Goal: Task Accomplishment & Management: Manage account settings

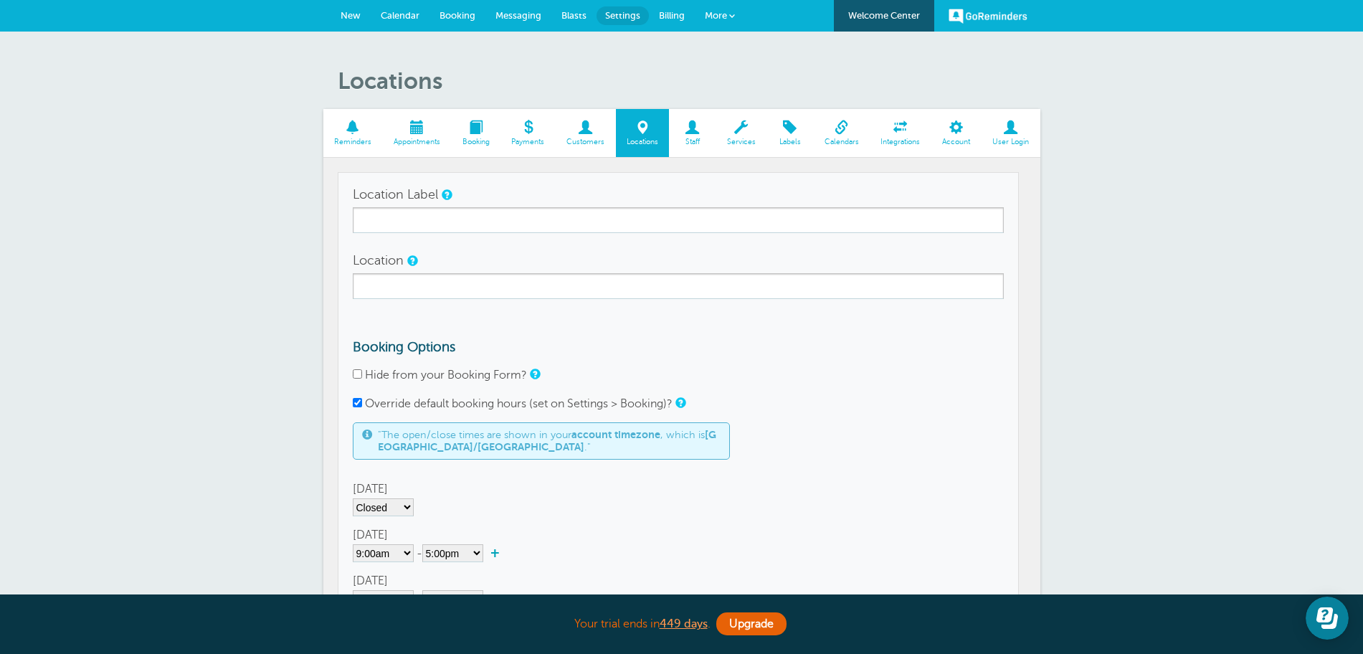
click at [356, 14] on span "New" at bounding box center [351, 15] width 20 height 11
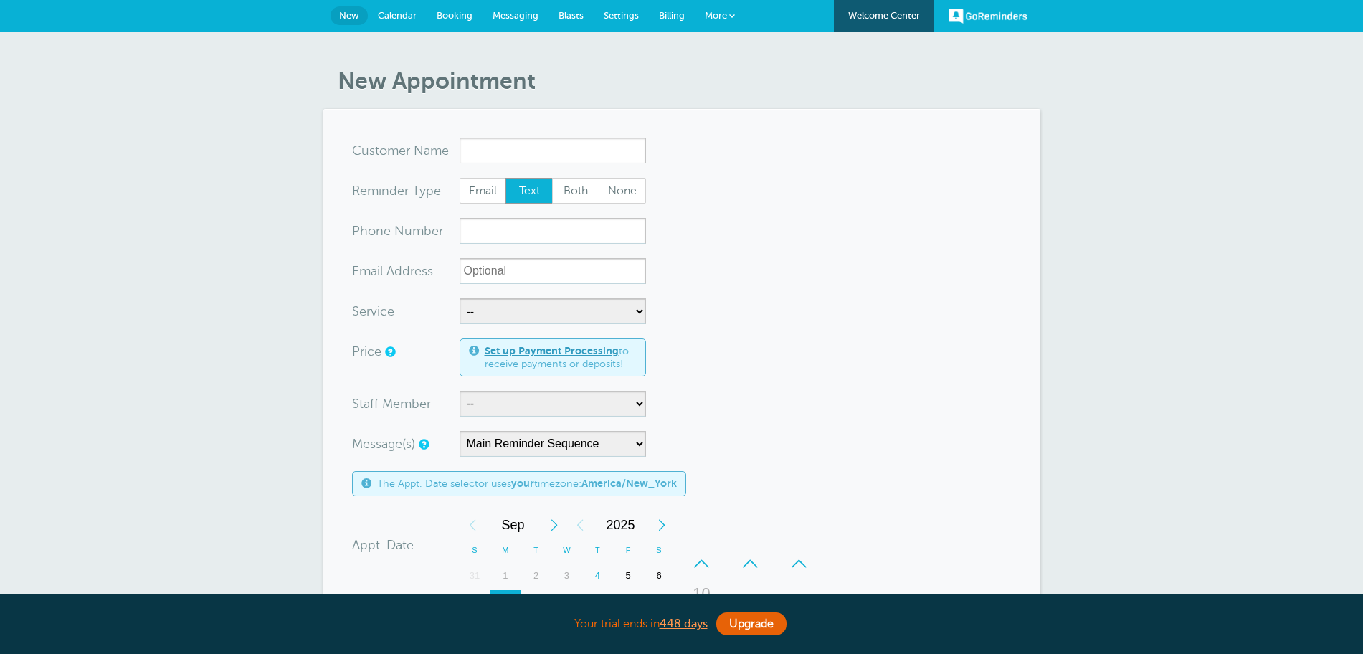
click at [511, 19] on span "Messaging" at bounding box center [516, 15] width 46 height 11
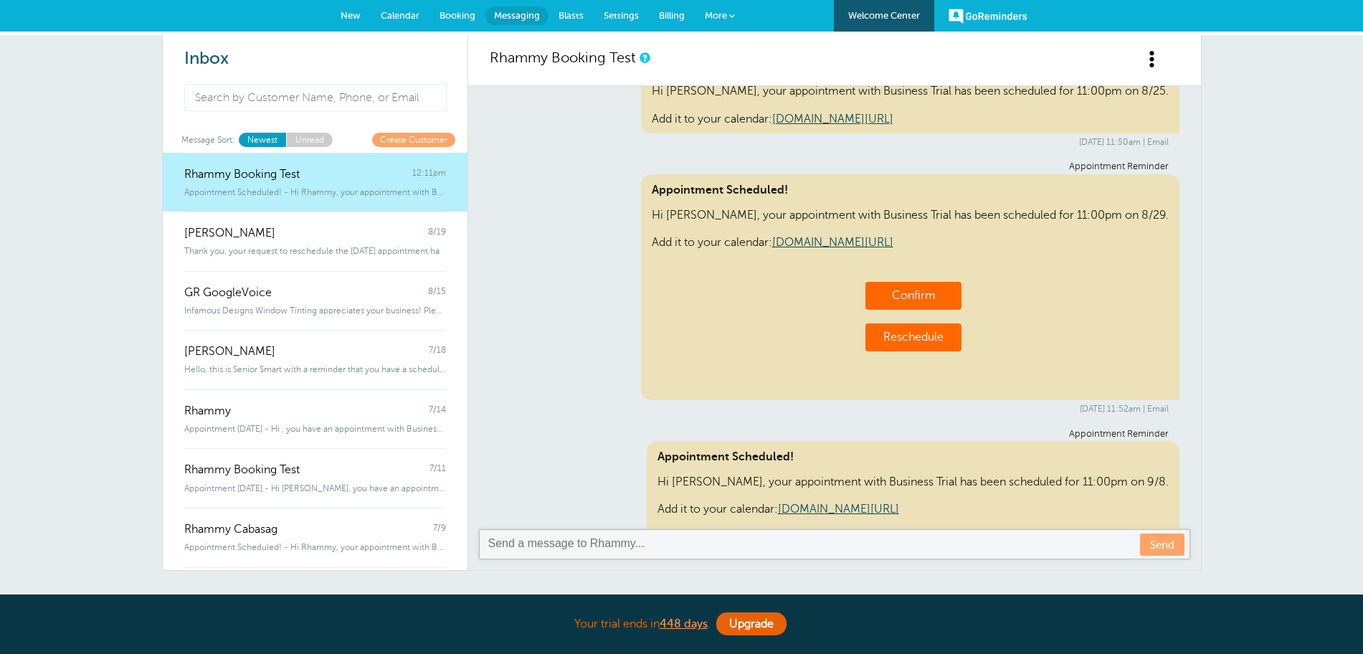
scroll to position [4878, 0]
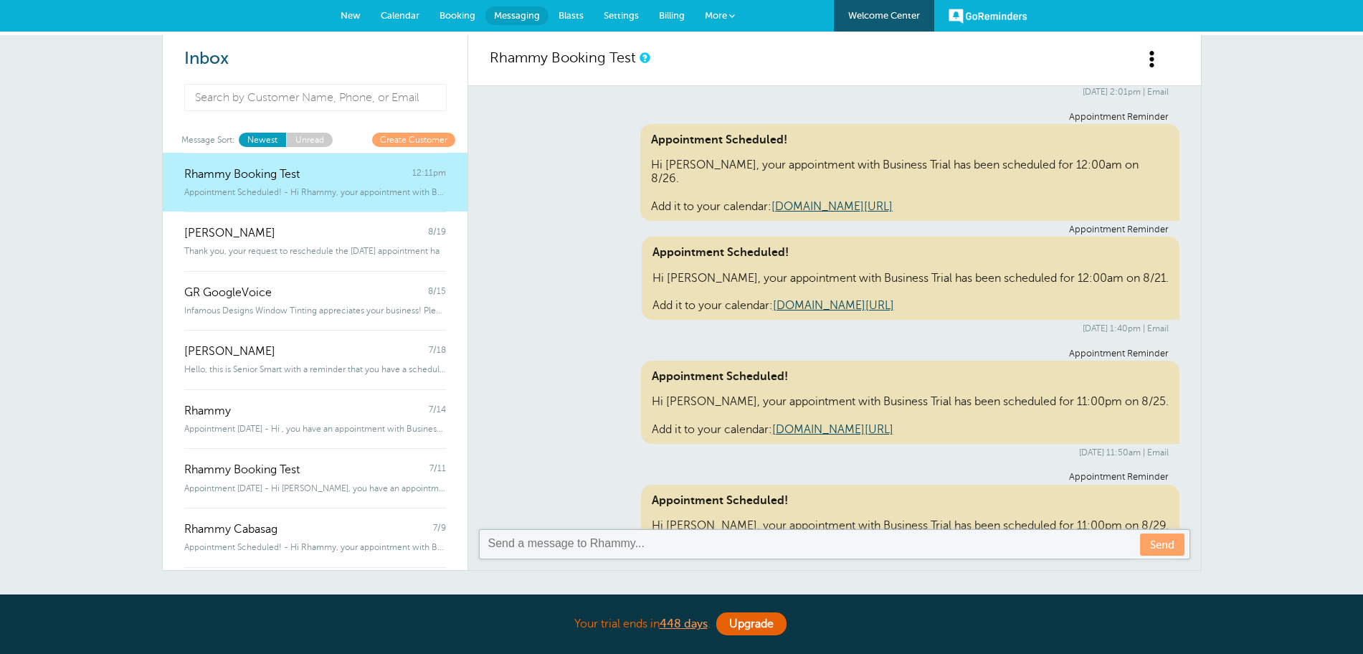
click at [349, 17] on span "New" at bounding box center [351, 15] width 20 height 11
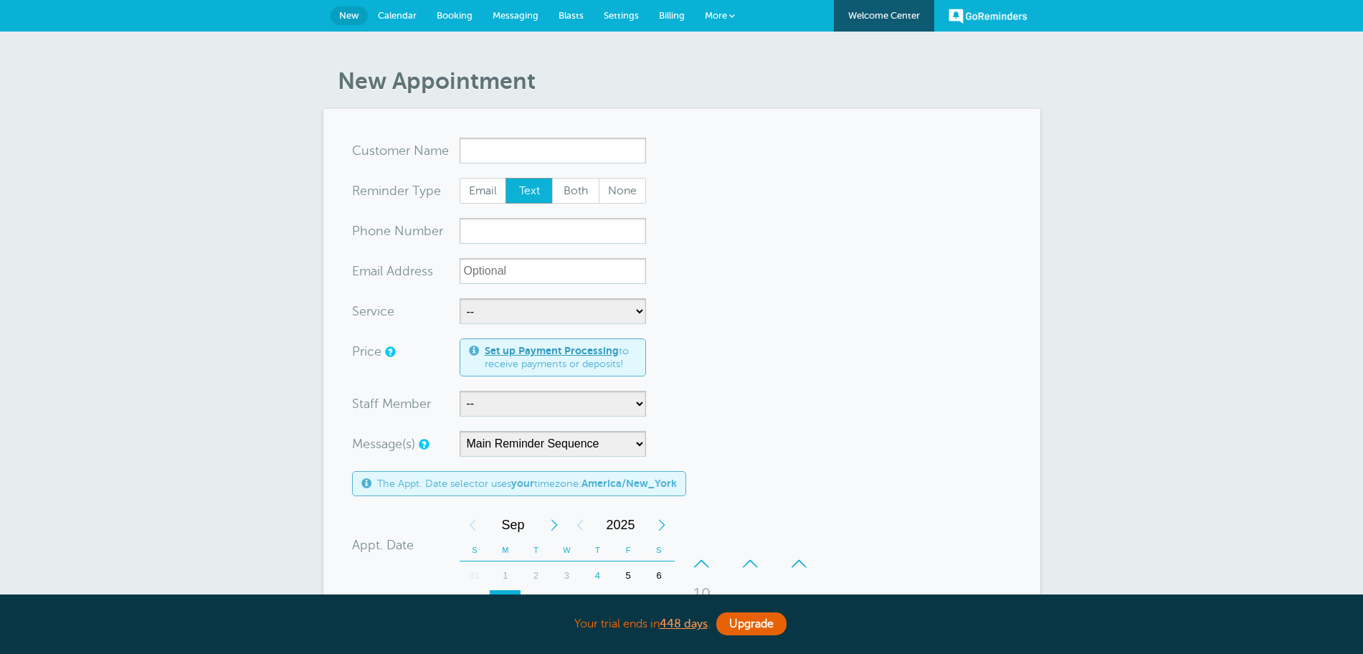
click at [455, 148] on div "x-no-autofill Cus tomer N ame" at bounding box center [406, 151] width 108 height 26
click at [471, 148] on input "x-no-autofill" at bounding box center [553, 151] width 186 height 26
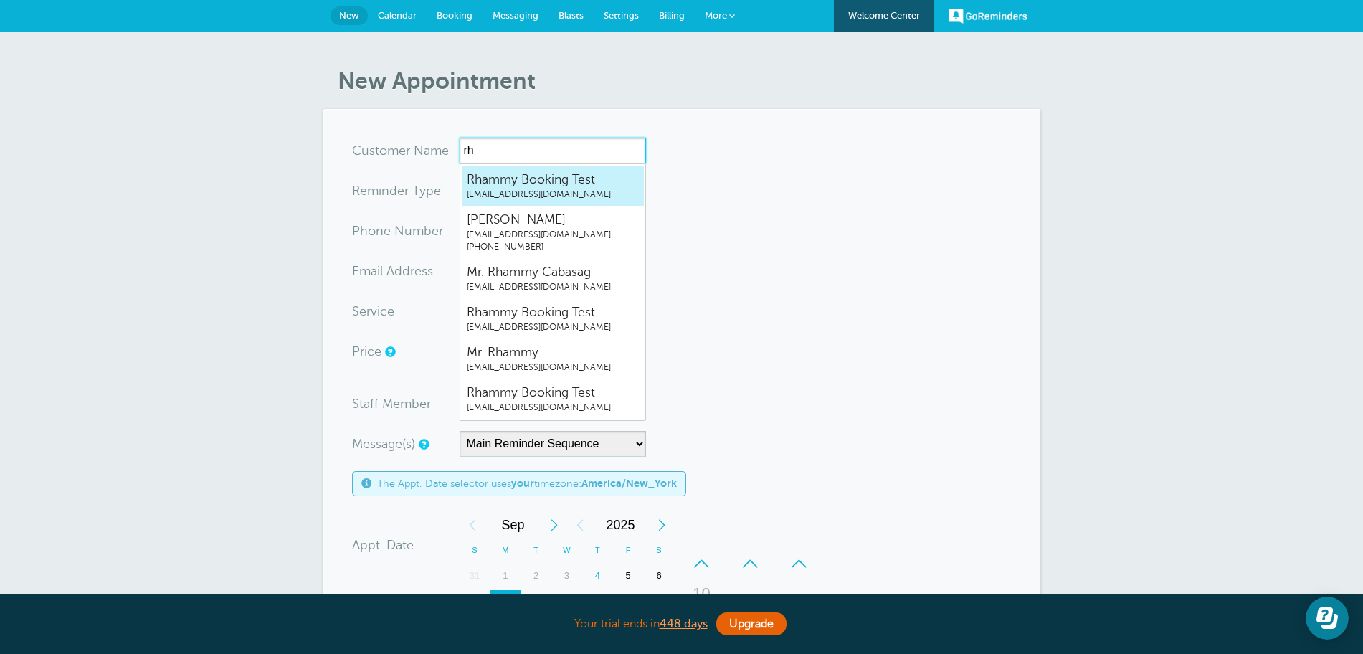
click at [536, 196] on span "rhammy.grtrial@gmail.com" at bounding box center [553, 195] width 172 height 12
type input "RhammyBookingTestrhammy.grtrial@gmail.com"
type input "Rhammy Booking Test"
radio input "true"
type input "rhammy.grtrial@gmail.com"
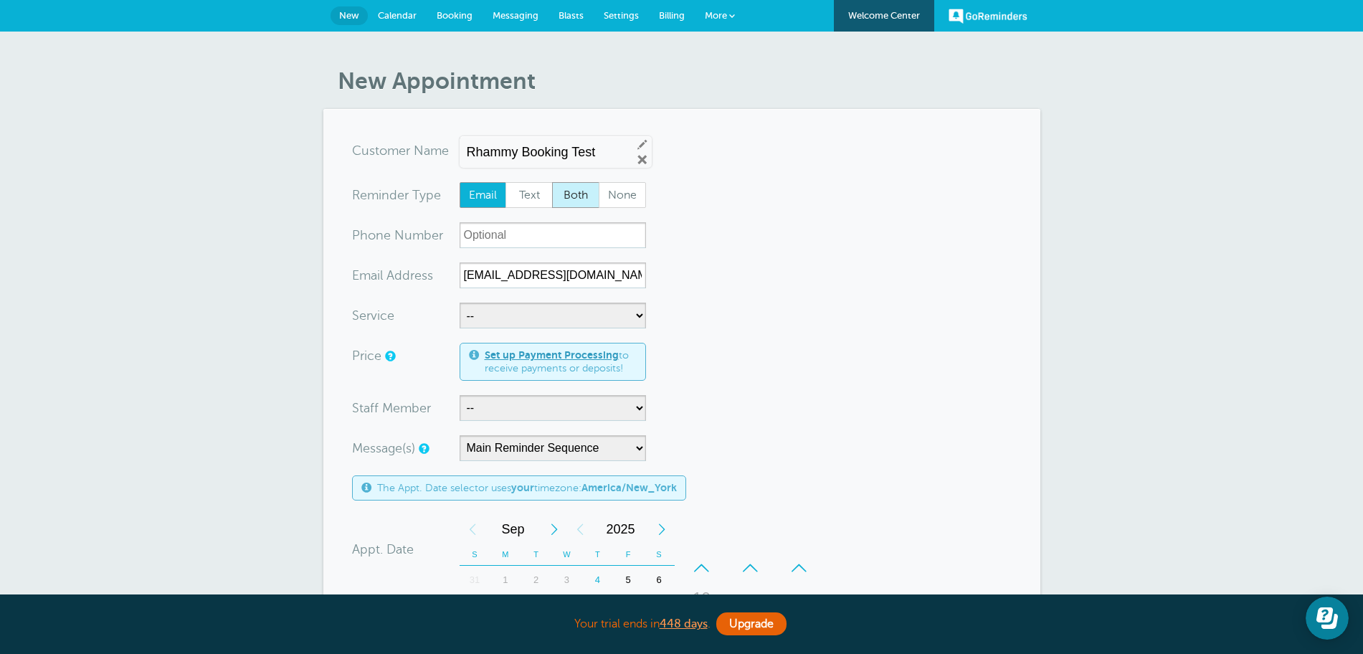
click at [559, 195] on span "Both" at bounding box center [576, 195] width 46 height 24
click at [575, 199] on span "Both" at bounding box center [576, 195] width 46 height 24
click at [552, 182] on input "Both" at bounding box center [551, 181] width 1 height 1
radio input "true"
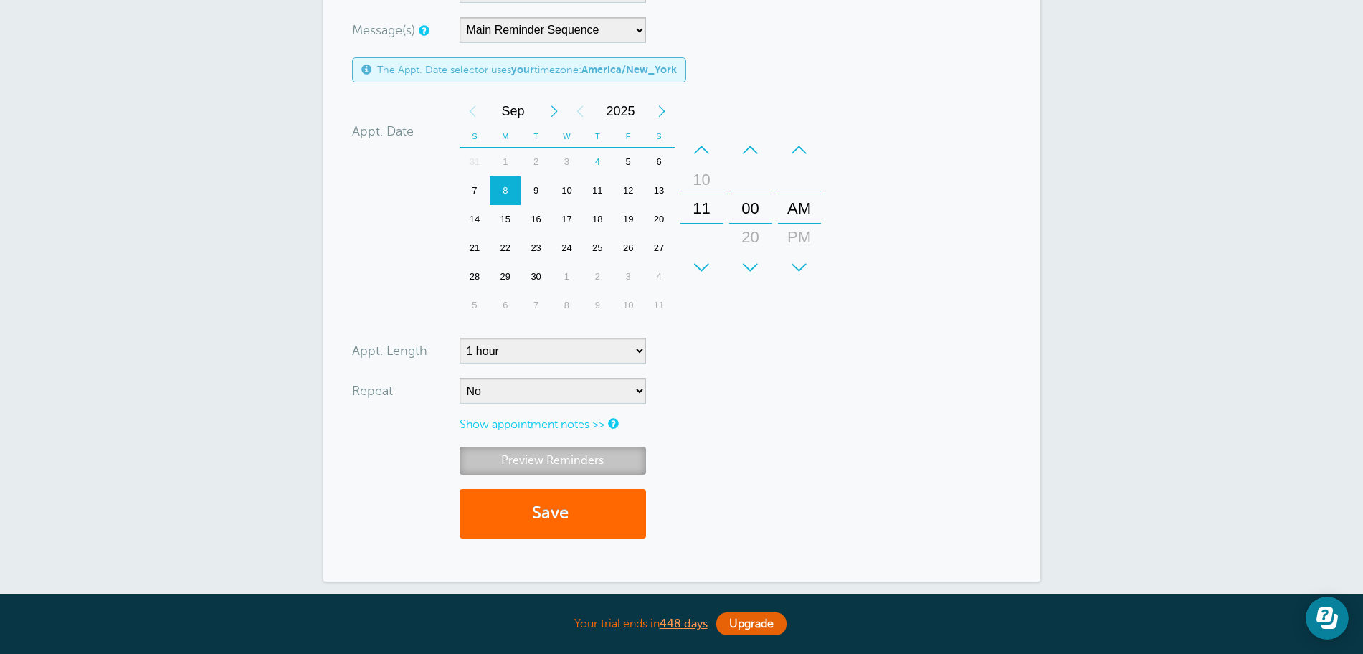
click at [550, 466] on link "Preview Reminders" at bounding box center [553, 461] width 186 height 28
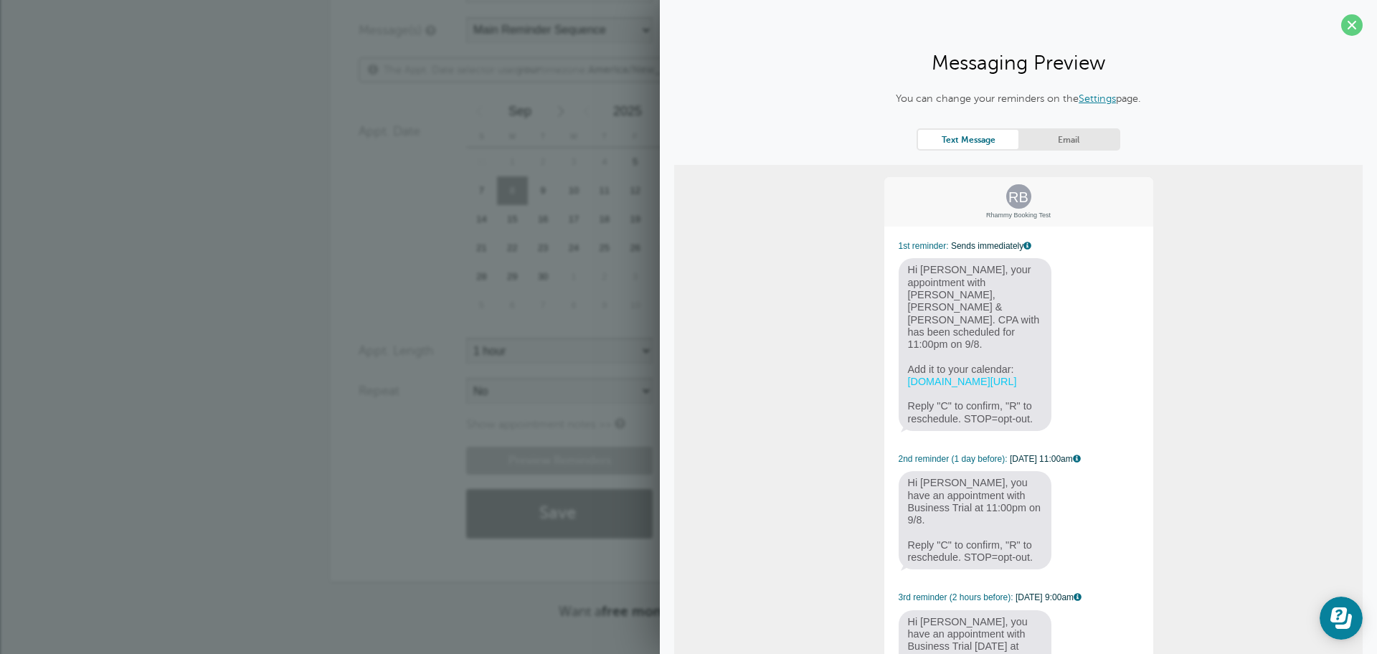
drag, startPoint x: 1025, startPoint y: 406, endPoint x: 901, endPoint y: 394, distance: 125.4
click at [901, 394] on span "Hi Rhammy, your appointment with Griffiths, Dreher & Evans, PS. CPA with has be…" at bounding box center [974, 344] width 153 height 173
copy span "Reply "C" to confirm, "R" to reschedule. STOP=opt-out."
click at [397, 265] on div "Appt. Date 09/08/2025 11:00 Calendar Time + – Month January February March Apri…" at bounding box center [596, 210] width 475 height 227
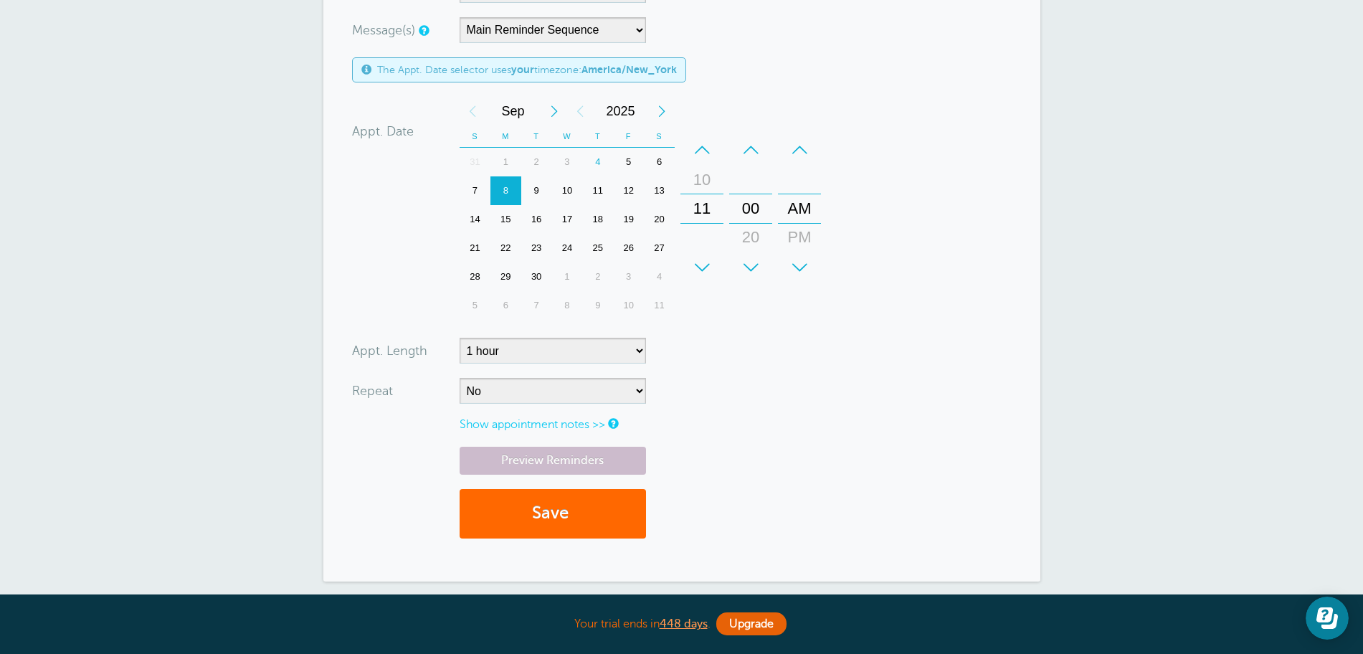
scroll to position [0, 0]
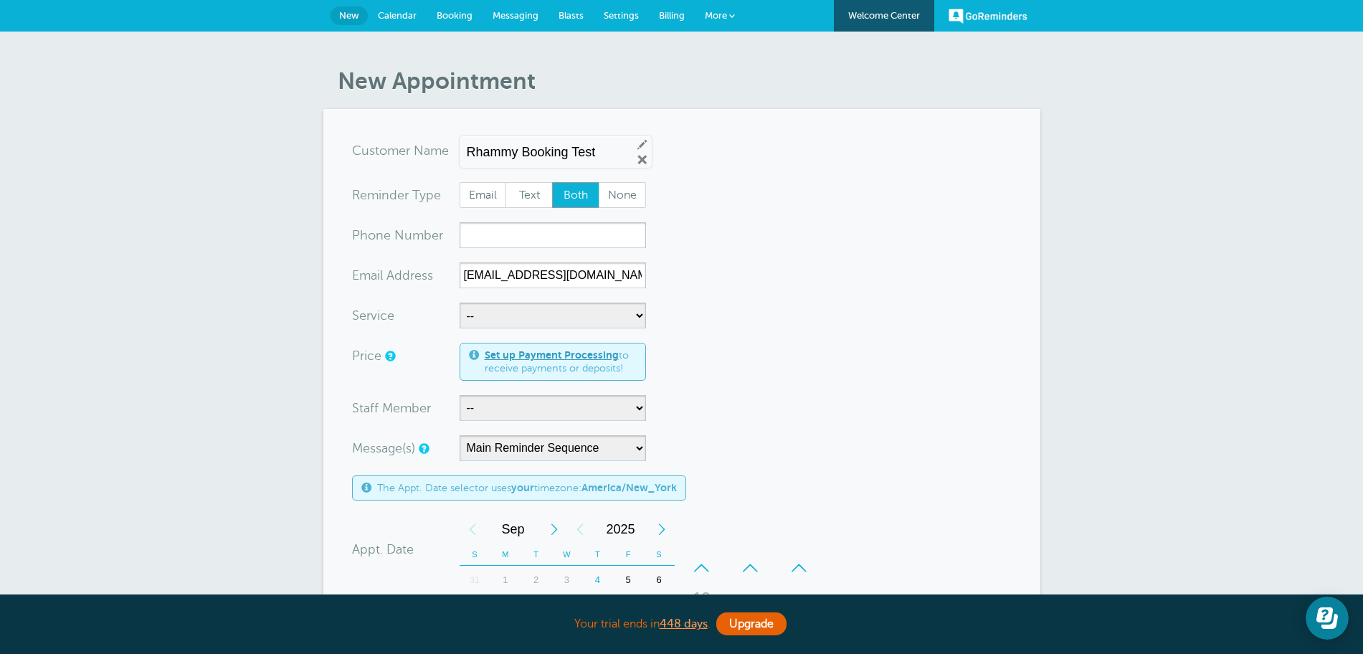
click at [630, 21] on link "Settings" at bounding box center [621, 16] width 55 height 32
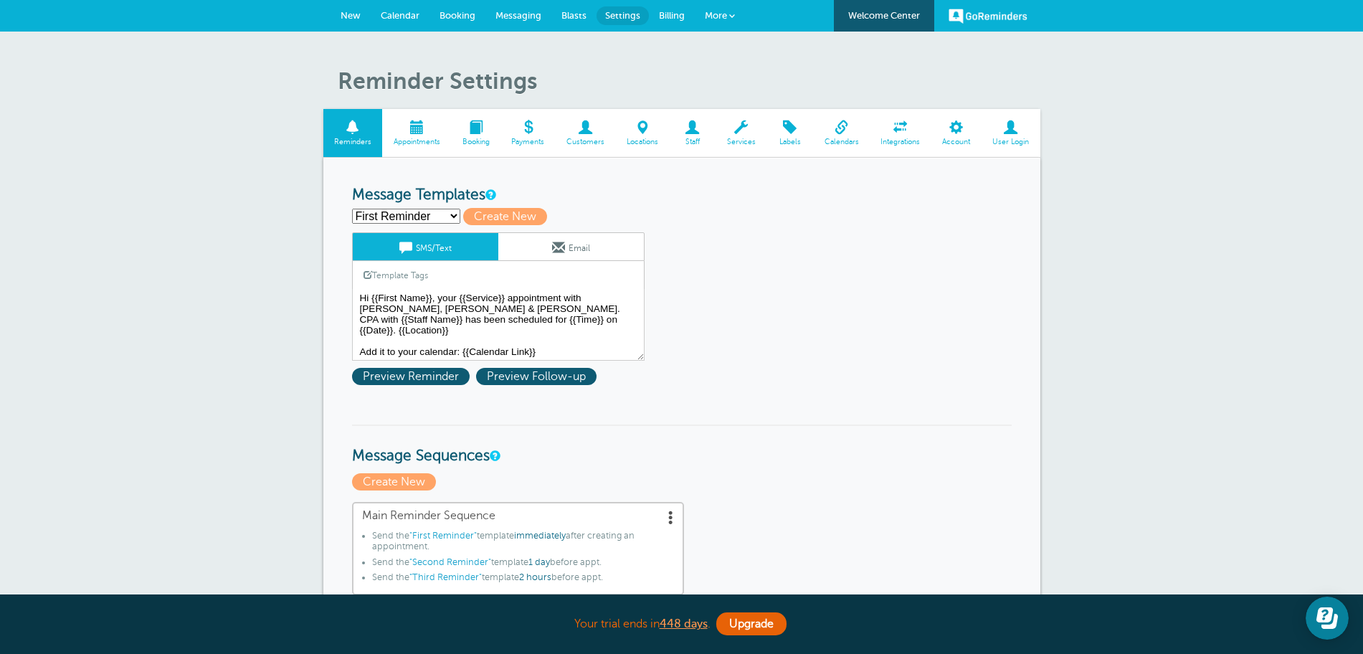
click at [731, 140] on span "Services" at bounding box center [741, 142] width 37 height 9
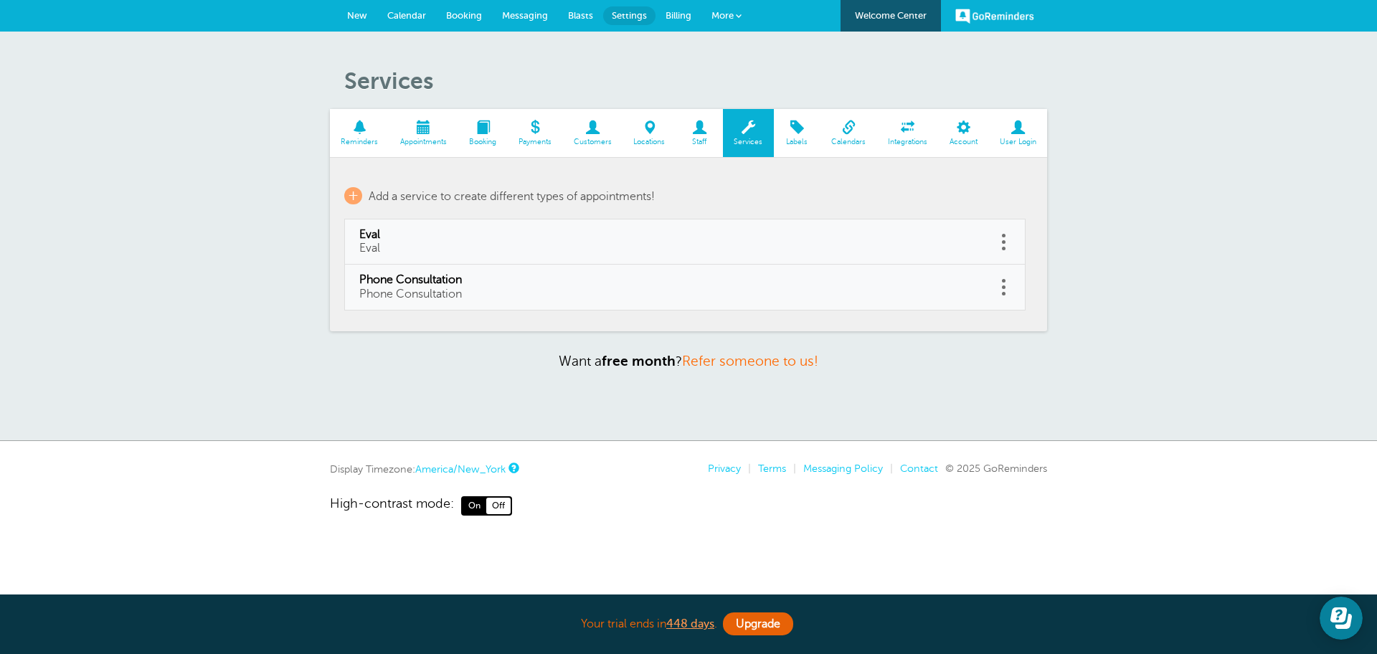
click at [1000, 240] on link at bounding box center [1003, 242] width 14 height 22
drag, startPoint x: 926, startPoint y: 208, endPoint x: 784, endPoint y: 101, distance: 177.7
click at [924, 208] on button "Delete" at bounding box center [939, 205] width 43 height 26
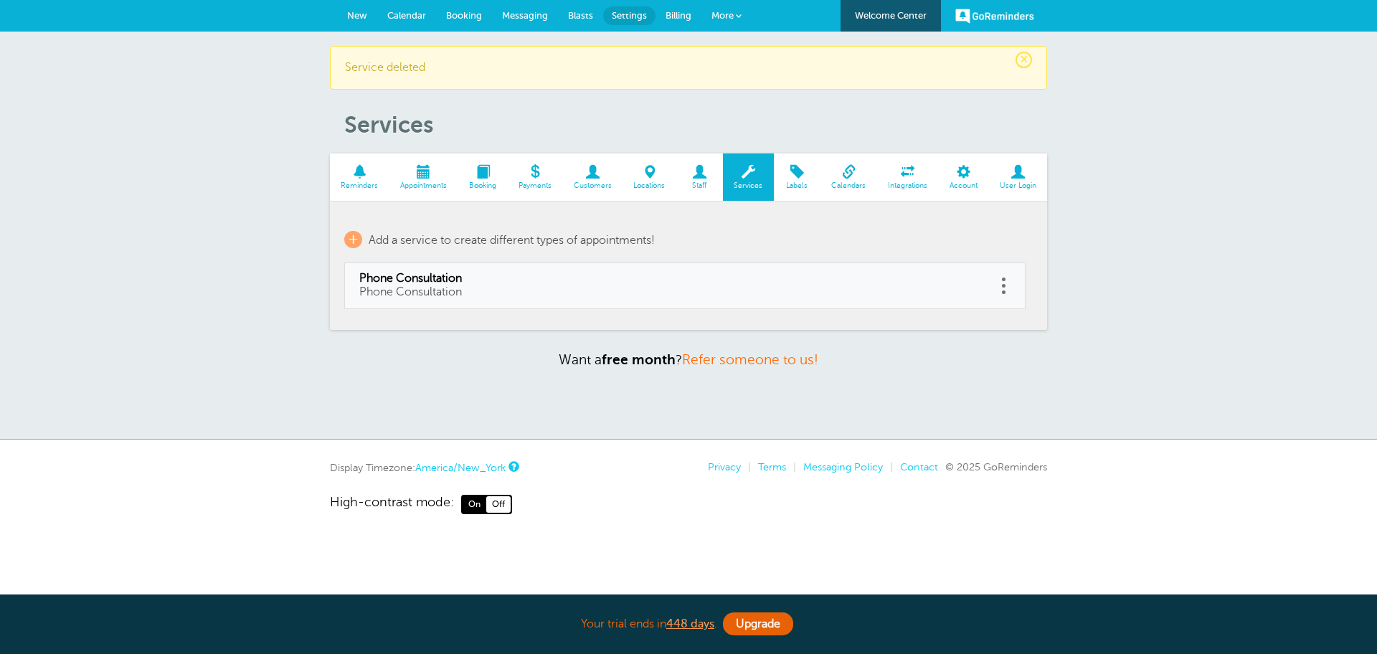
click at [1004, 285] on span at bounding box center [1004, 286] width 4 height 4
click at [933, 250] on button "Delete" at bounding box center [939, 249] width 43 height 26
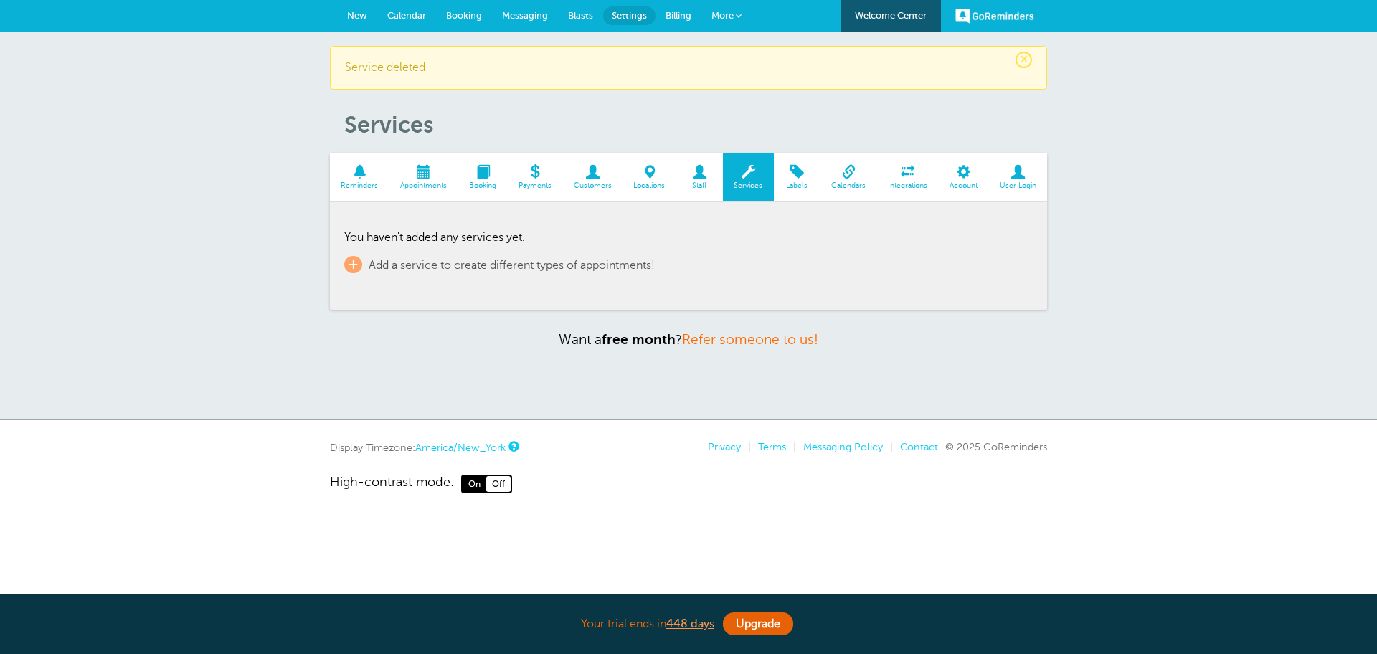
click at [718, 192] on link "Staff" at bounding box center [699, 177] width 47 height 48
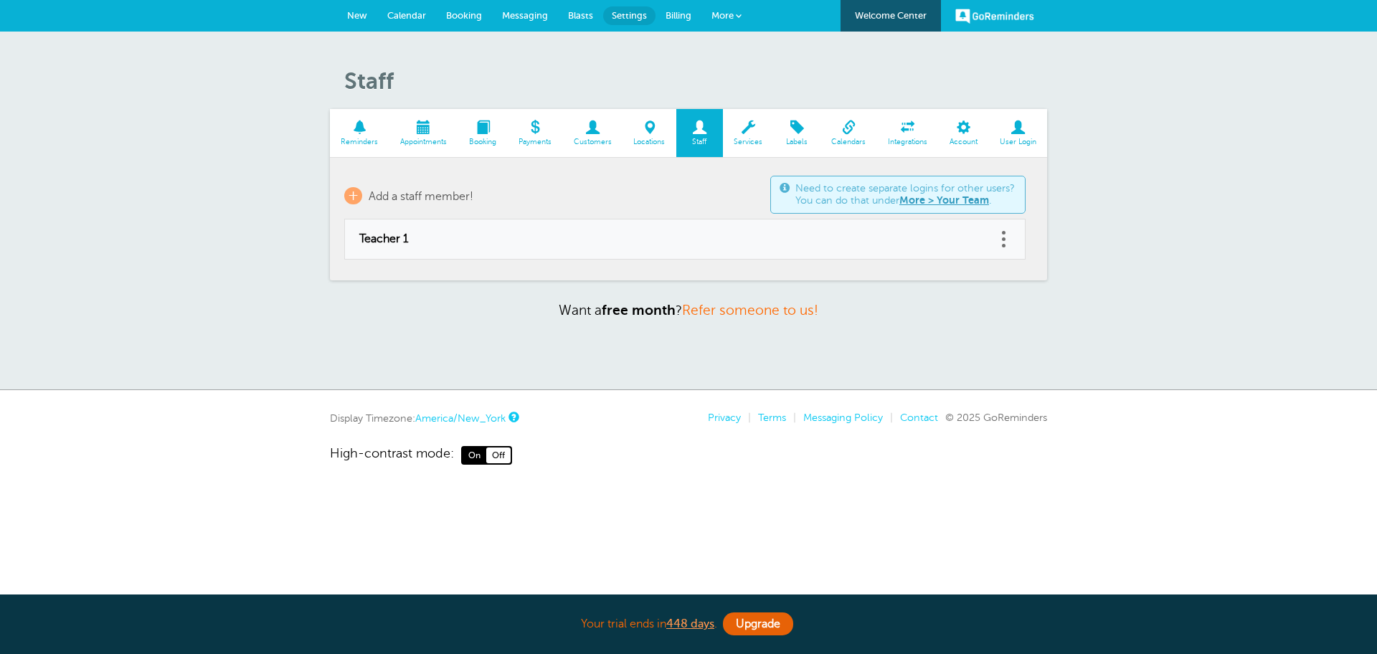
click at [1005, 240] on span at bounding box center [1004, 239] width 4 height 4
click at [939, 209] on button "Delete" at bounding box center [939, 202] width 43 height 26
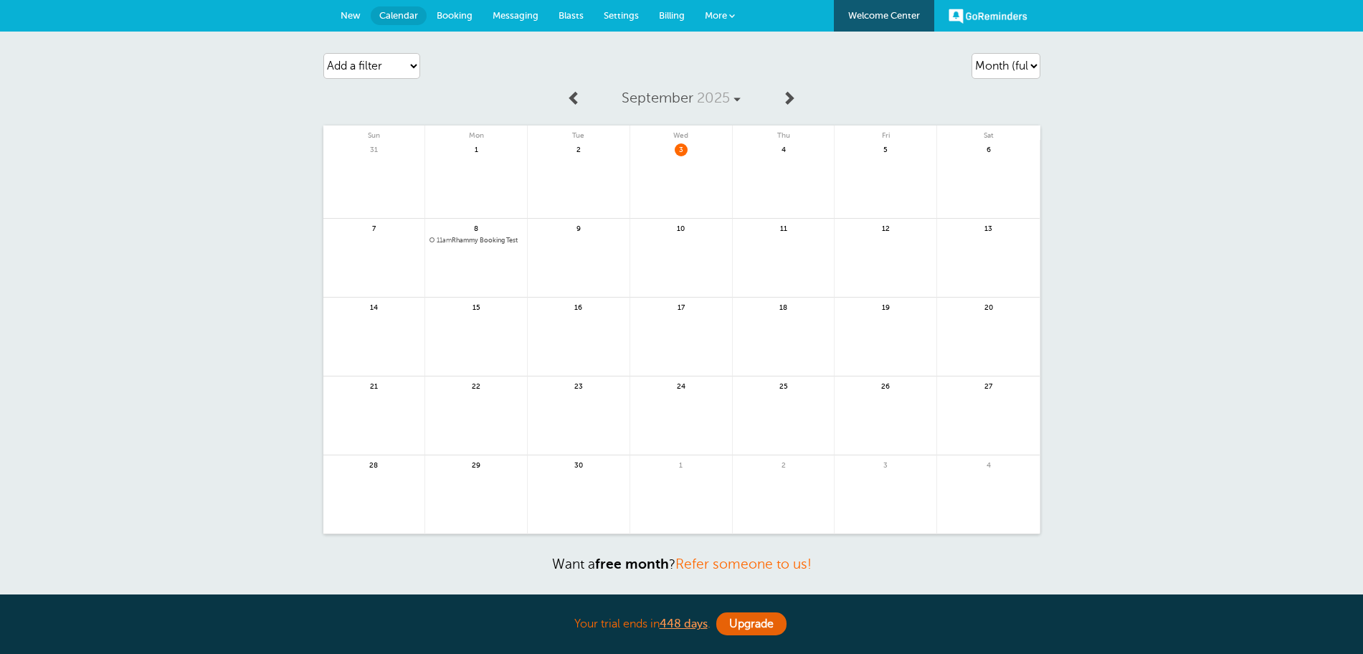
click at [471, 232] on span "8" at bounding box center [476, 227] width 13 height 11
click at [470, 239] on span "11am Rhammy Booking Test" at bounding box center [476, 241] width 93 height 8
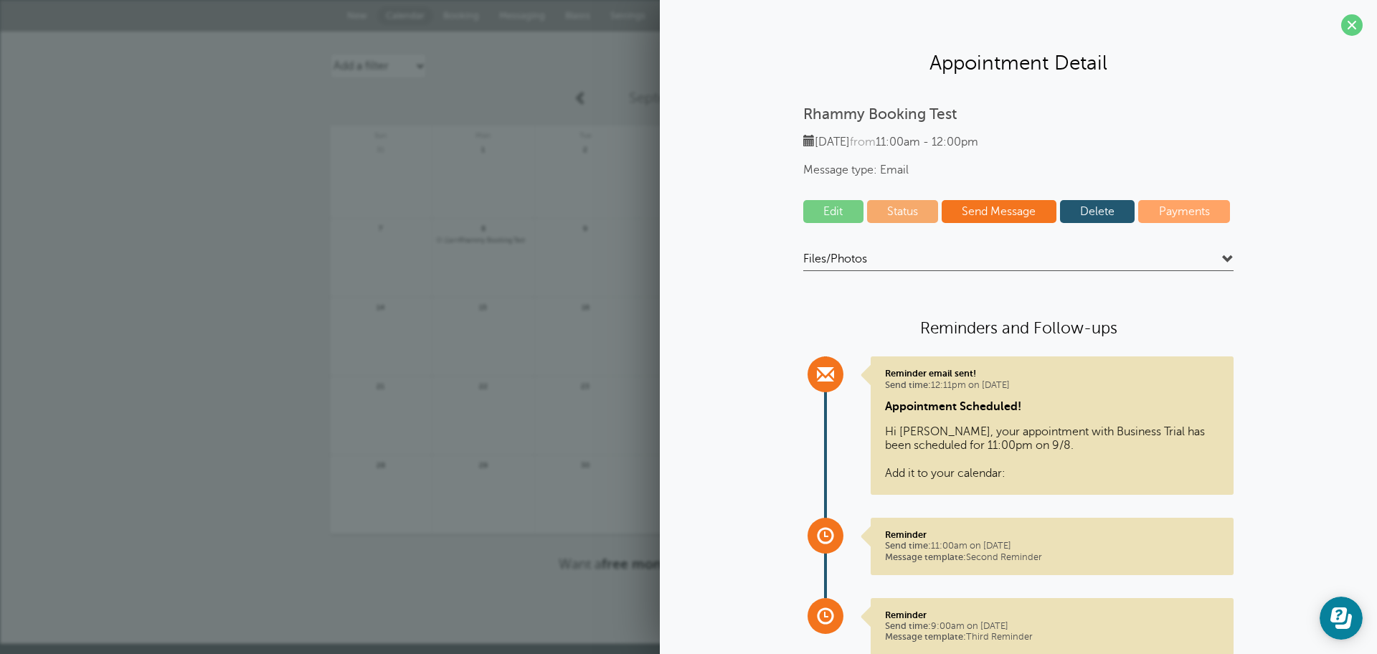
click at [1082, 219] on link "Delete" at bounding box center [1097, 211] width 75 height 23
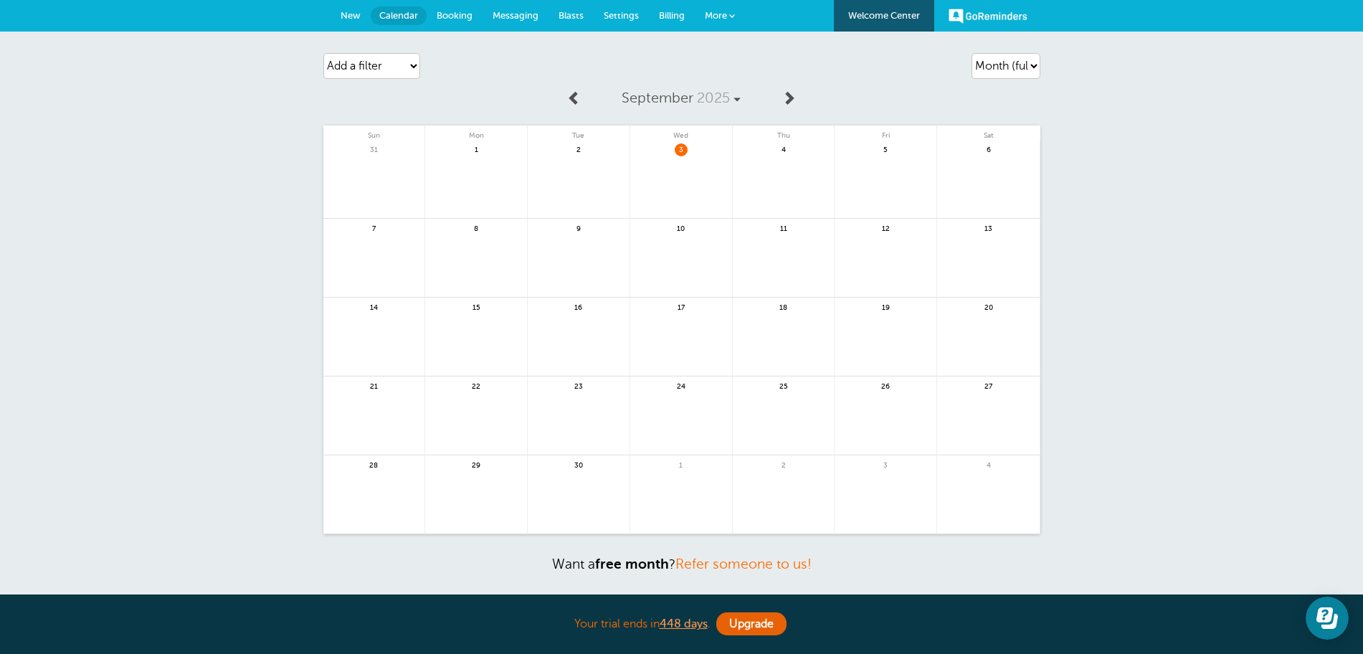
click at [354, 19] on link "New" at bounding box center [351, 16] width 40 height 32
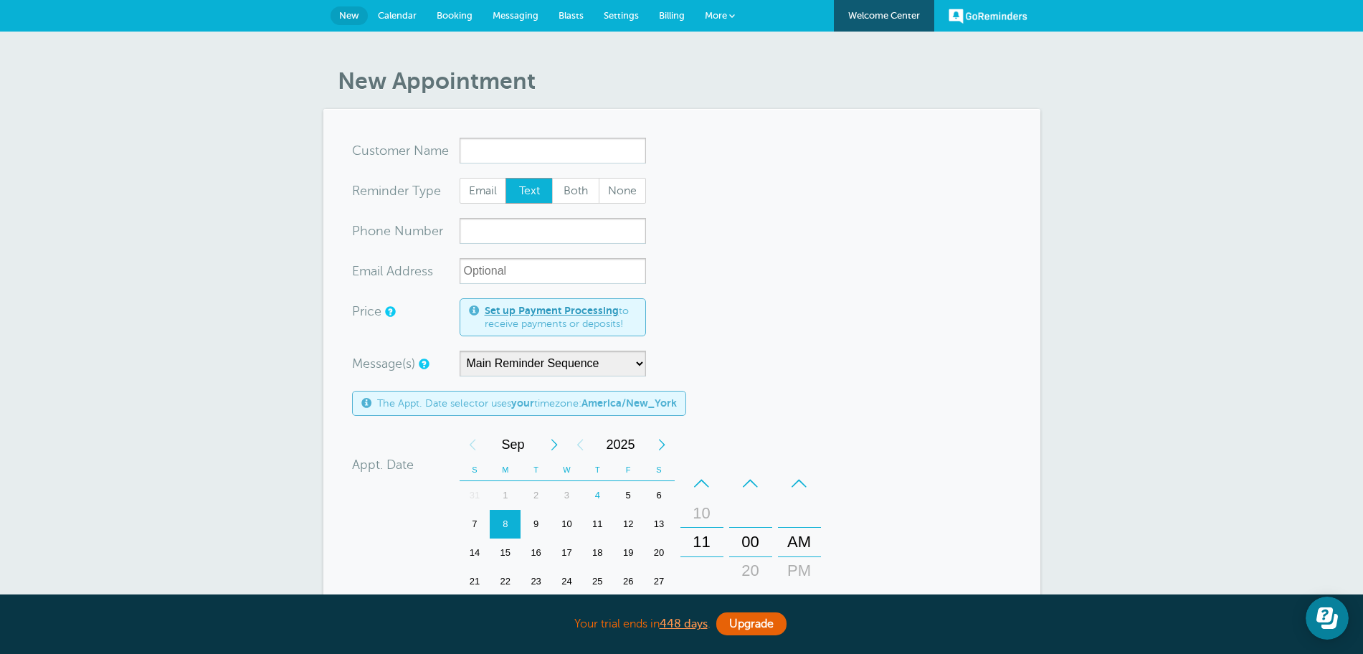
click at [681, 19] on span "Billing" at bounding box center [672, 15] width 26 height 11
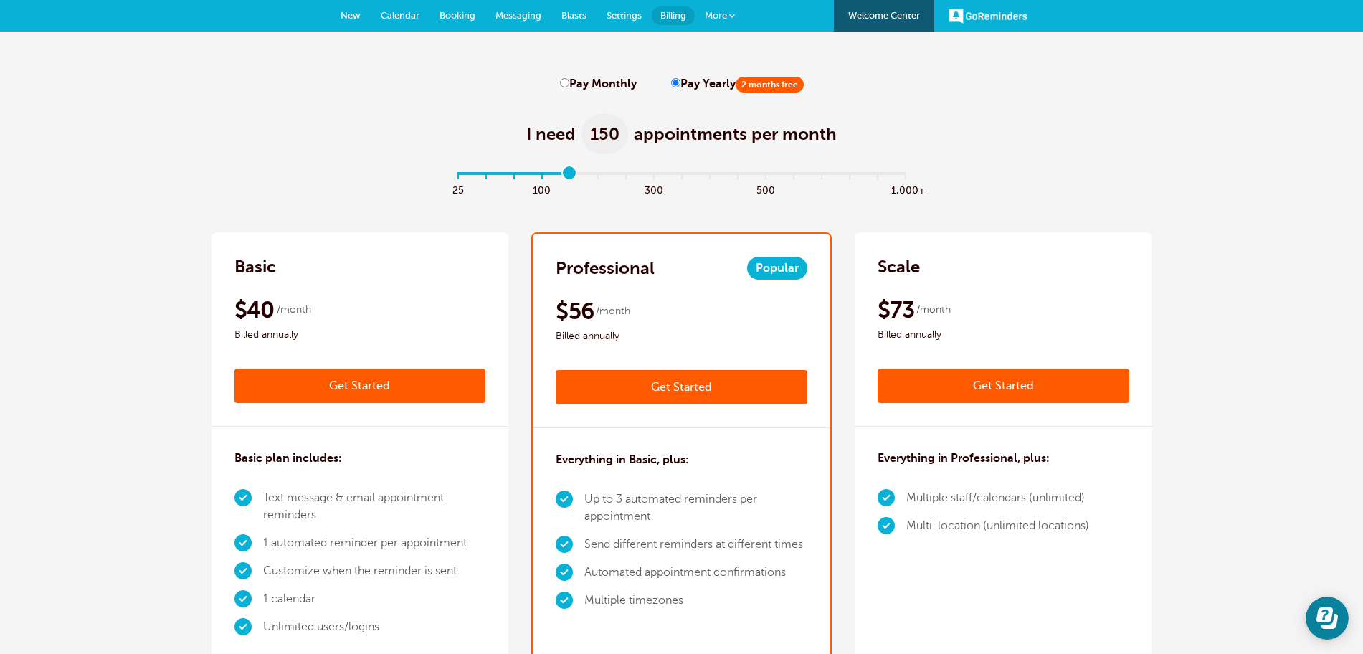
drag, startPoint x: 454, startPoint y: 169, endPoint x: 568, endPoint y: 177, distance: 114.3
click at [568, 176] on input "range" at bounding box center [682, 176] width 464 height 3
drag, startPoint x: 568, startPoint y: 174, endPoint x: 645, endPoint y: 163, distance: 77.5
type input "7"
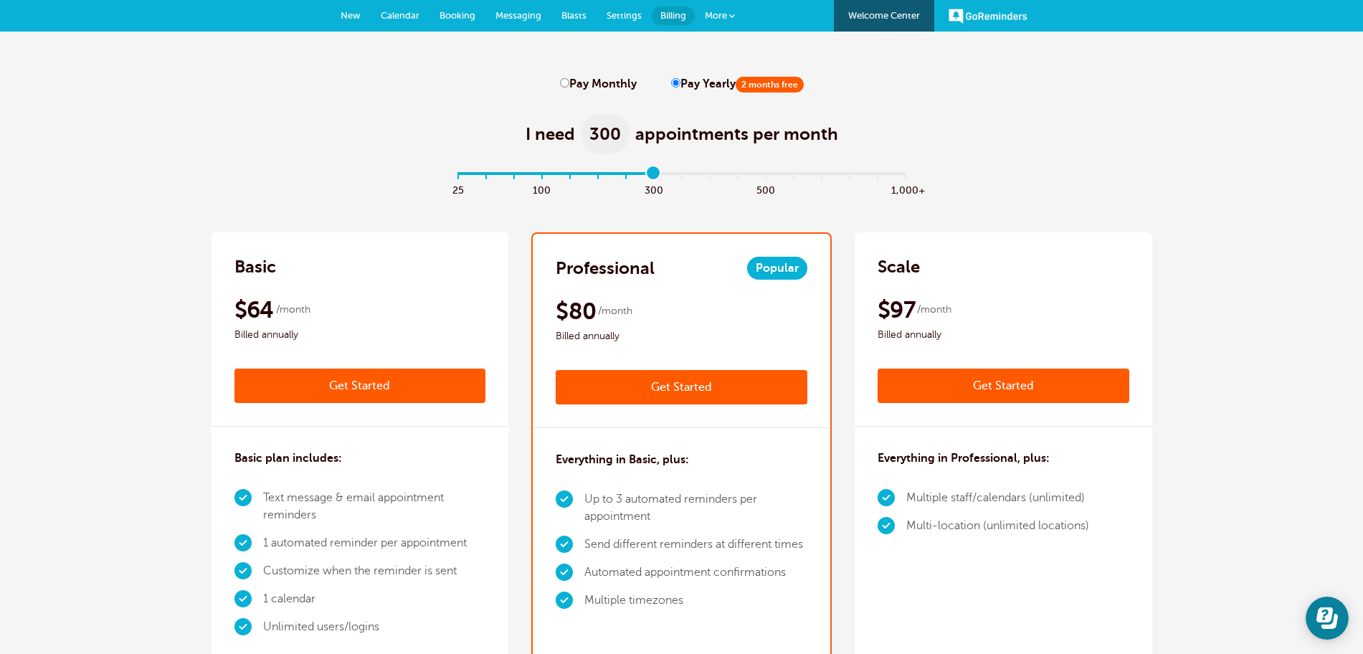
click at [645, 175] on input "range" at bounding box center [682, 176] width 464 height 3
click at [566, 87] on input "Pay Monthly" at bounding box center [564, 82] width 9 height 9
radio input "true"
